Goal: Task Accomplishment & Management: Manage account settings

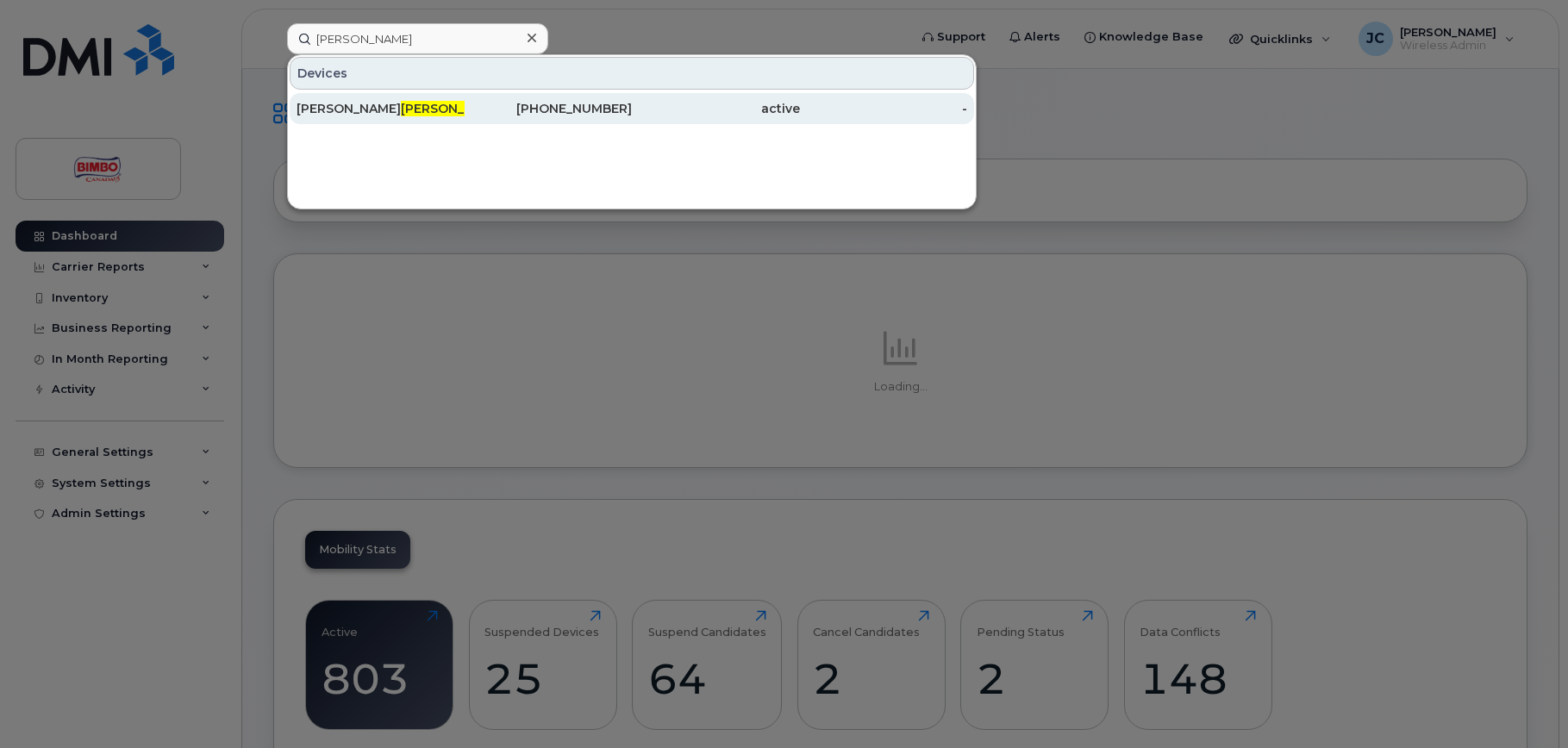
type input "[PERSON_NAME]"
click at [401, 111] on span "Fantauzzi" at bounding box center [453, 109] width 104 height 15
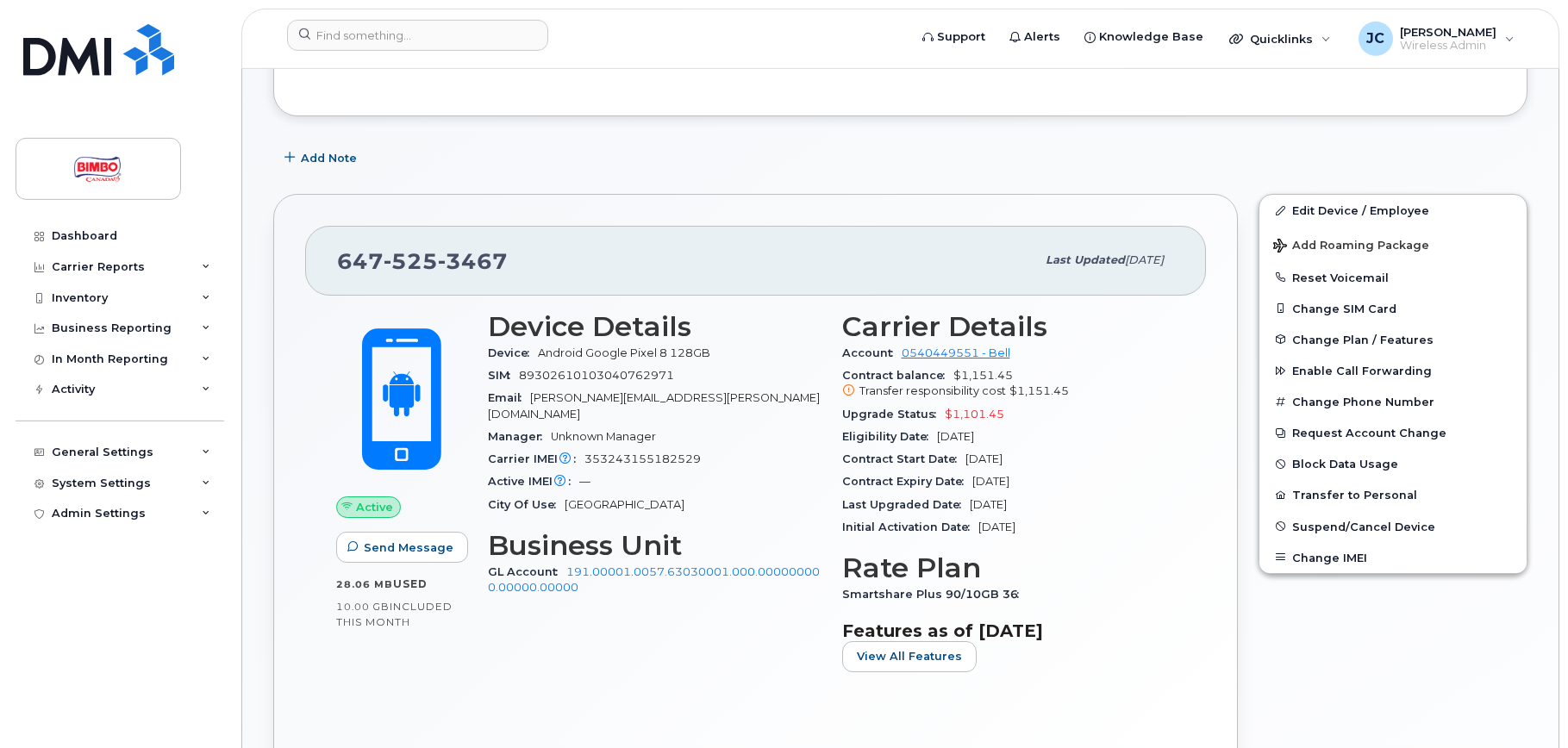
scroll to position [264, 0]
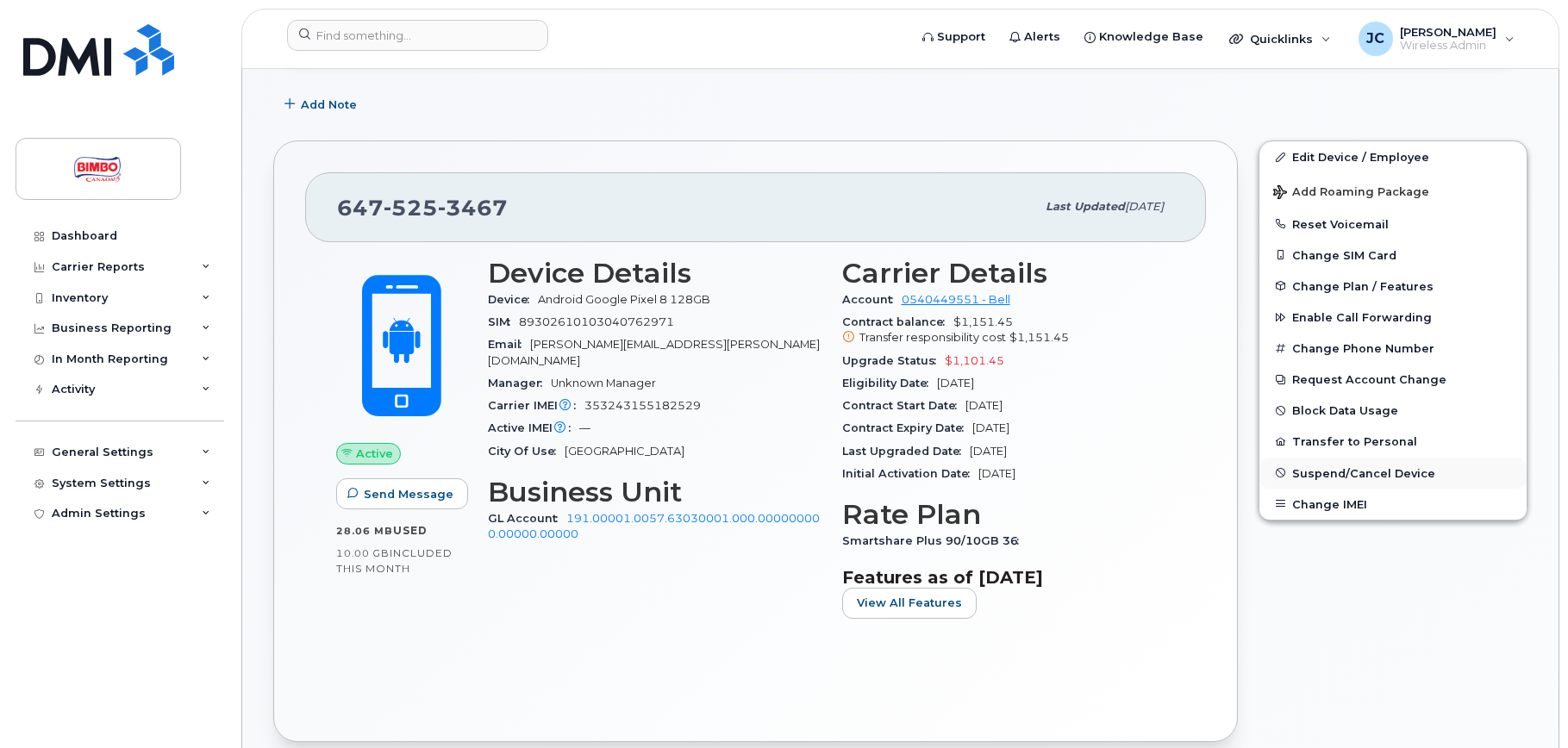
click at [1364, 469] on span "Suspend/Cancel Device" at bounding box center [1364, 473] width 143 height 13
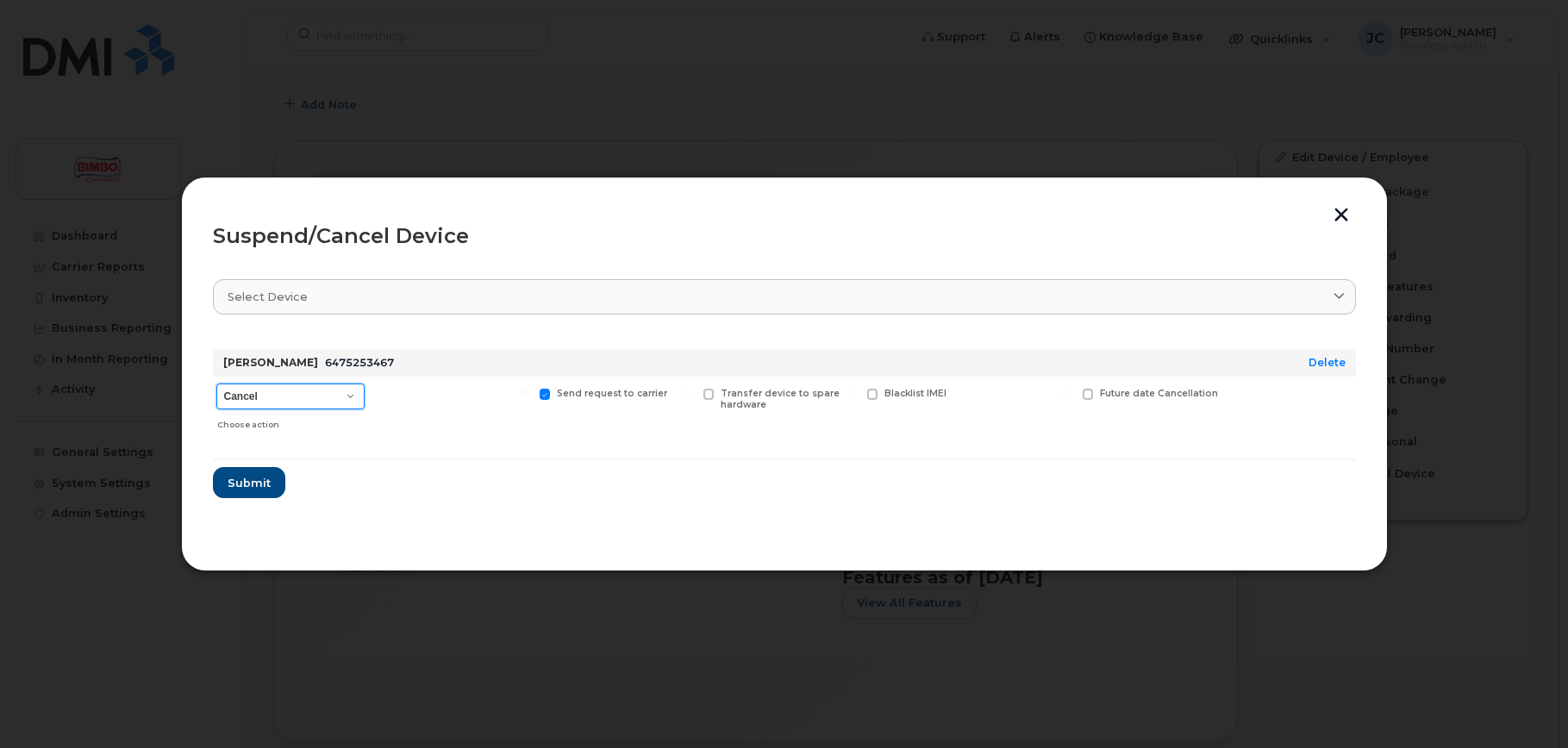
click at [217, 384] on select "Cancel Suspend - Extend Suspension Suspend - Reduced Rate Suspend - Full Rate S…" at bounding box center [290, 396] width 148 height 26
click option "Cancel" at bounding box center [0, 0] width 0 height 0
click at [279, 485] on button "Submit" at bounding box center [248, 482] width 71 height 31
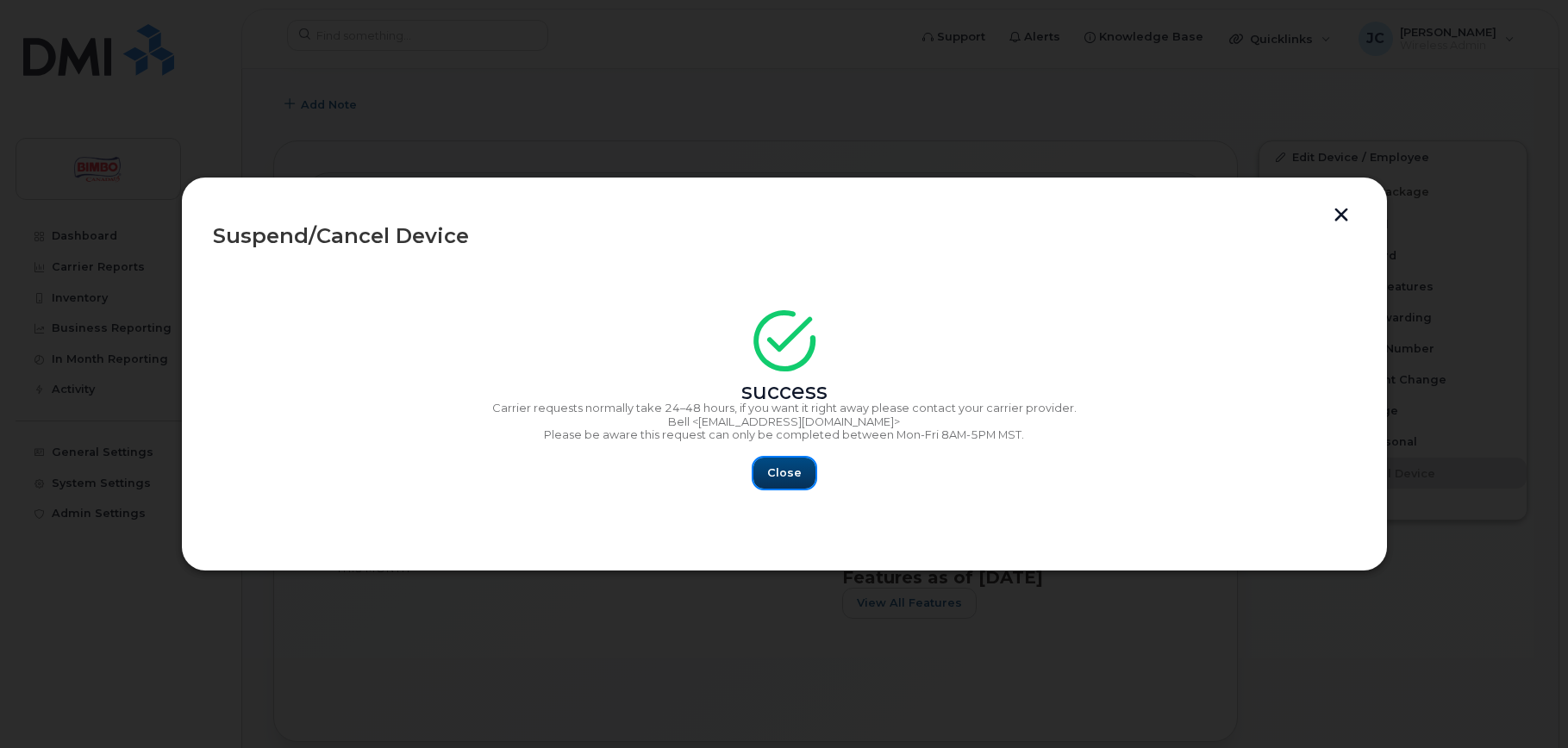
click at [796, 474] on span "Close" at bounding box center [784, 473] width 34 height 16
